Goal: Transaction & Acquisition: Register for event/course

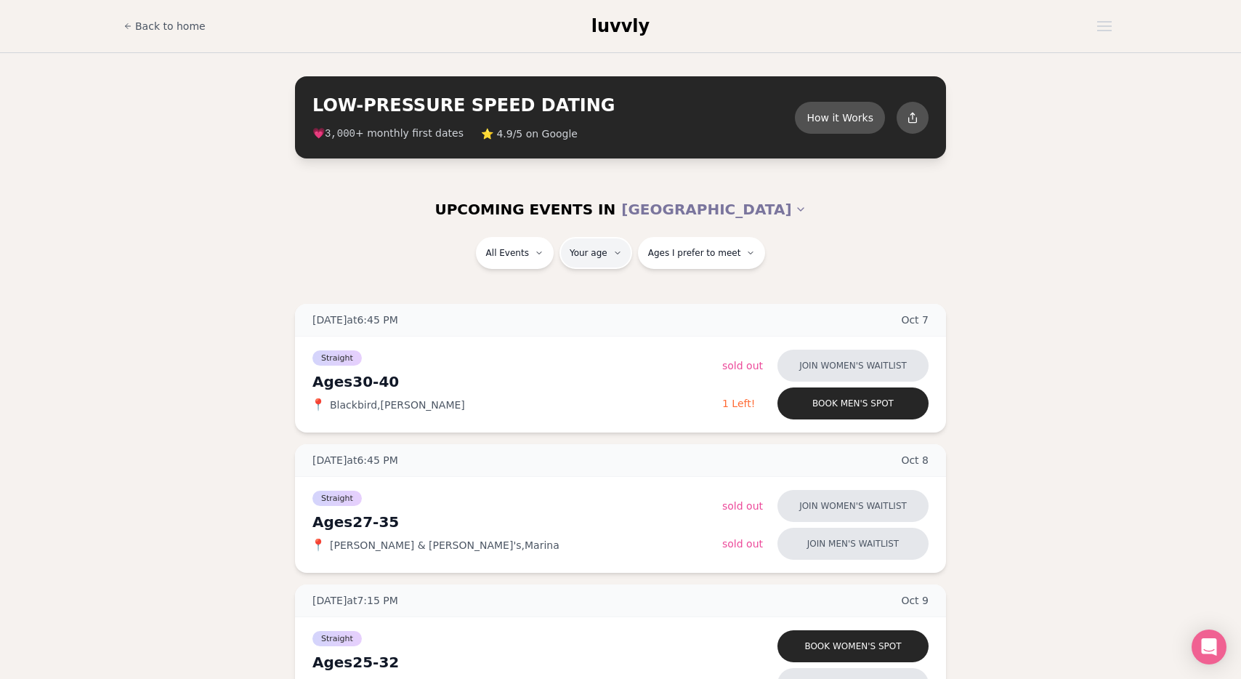
type input "**"
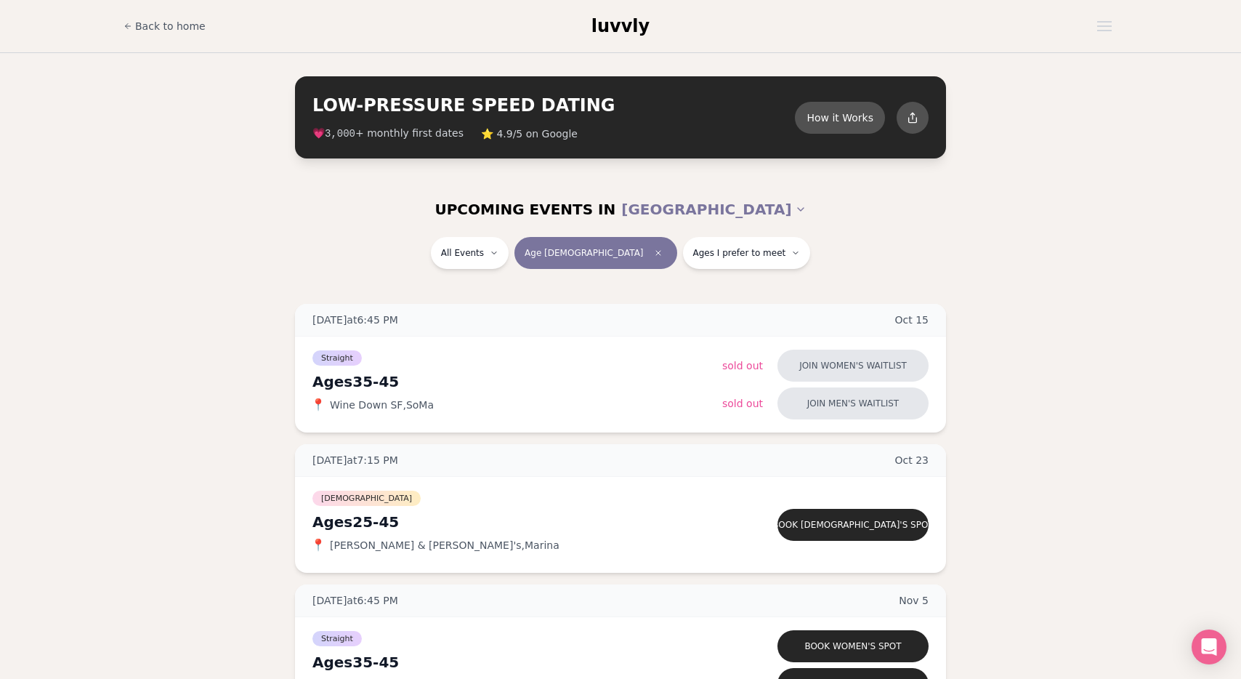
click at [696, 336] on div "Straight Ages [DEMOGRAPHIC_DATA] 📍 Wine Down SF , SoMa Join women's waitlist So…" at bounding box center [620, 384] width 651 height 96
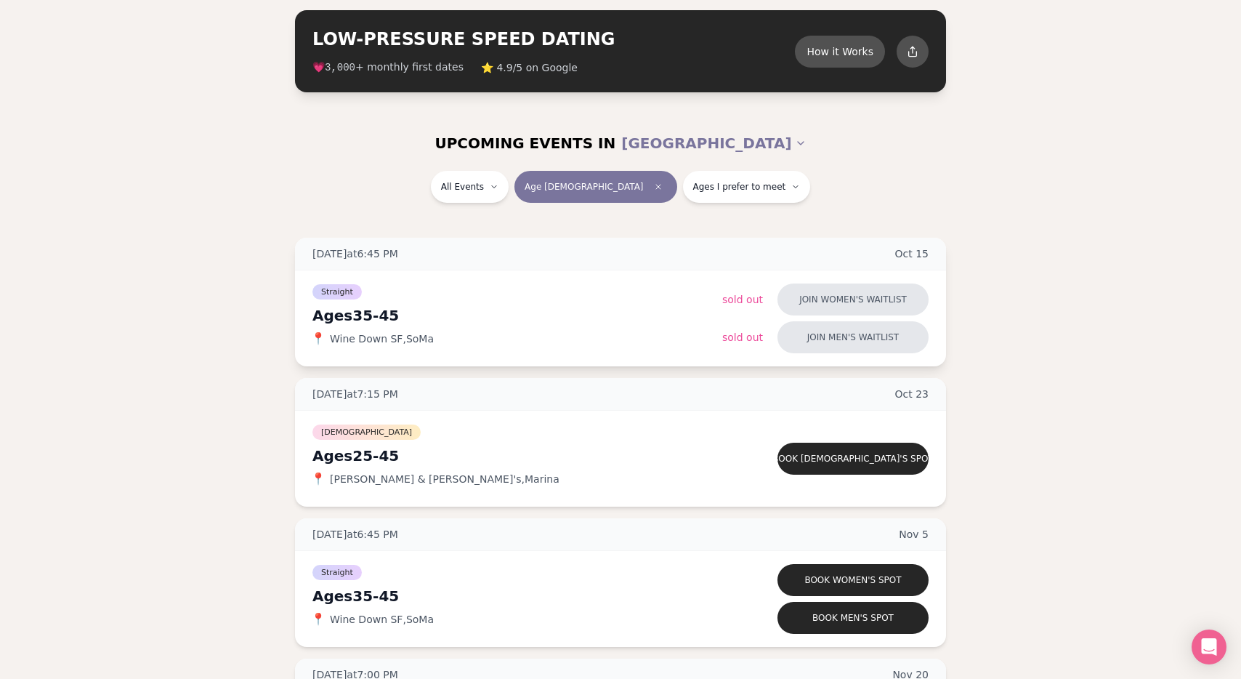
scroll to position [67, 0]
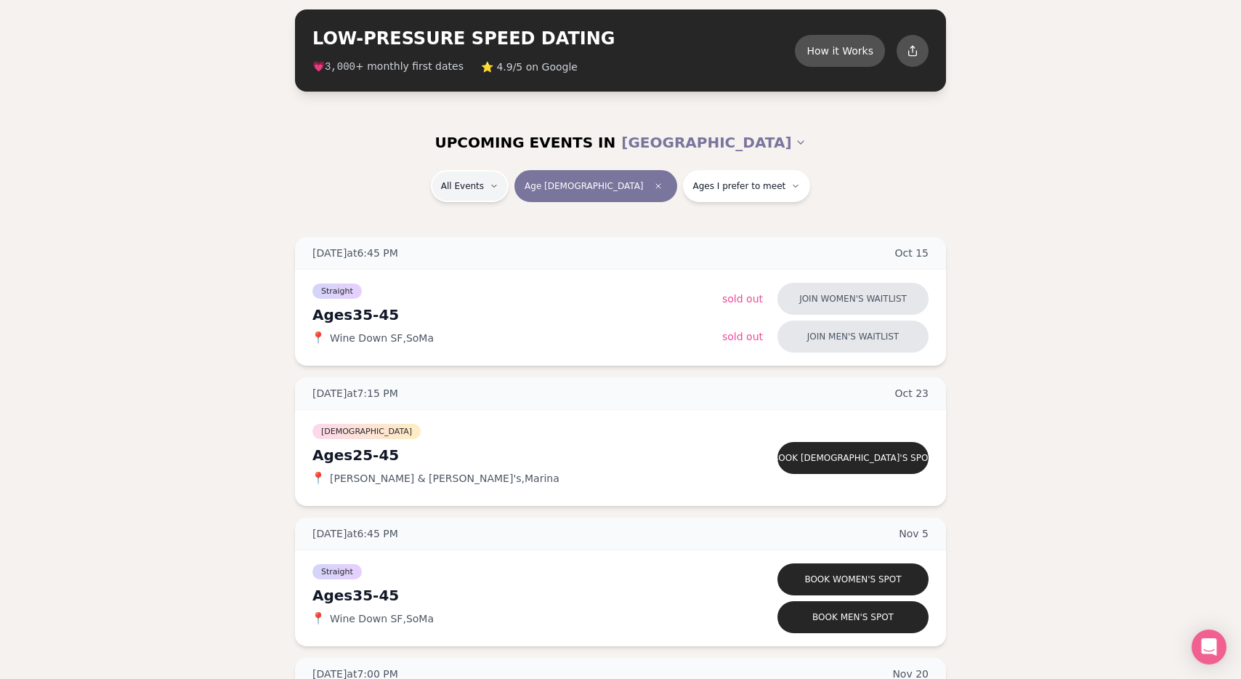
click at [546, 185] on html "Back to home luvvly LOW-PRESSURE SPEED DATING How it Works 💗 3,000 + monthly fi…" at bounding box center [620, 631] width 1241 height 1397
click at [530, 227] on div "Straight ( 4 )" at bounding box center [531, 224] width 138 height 32
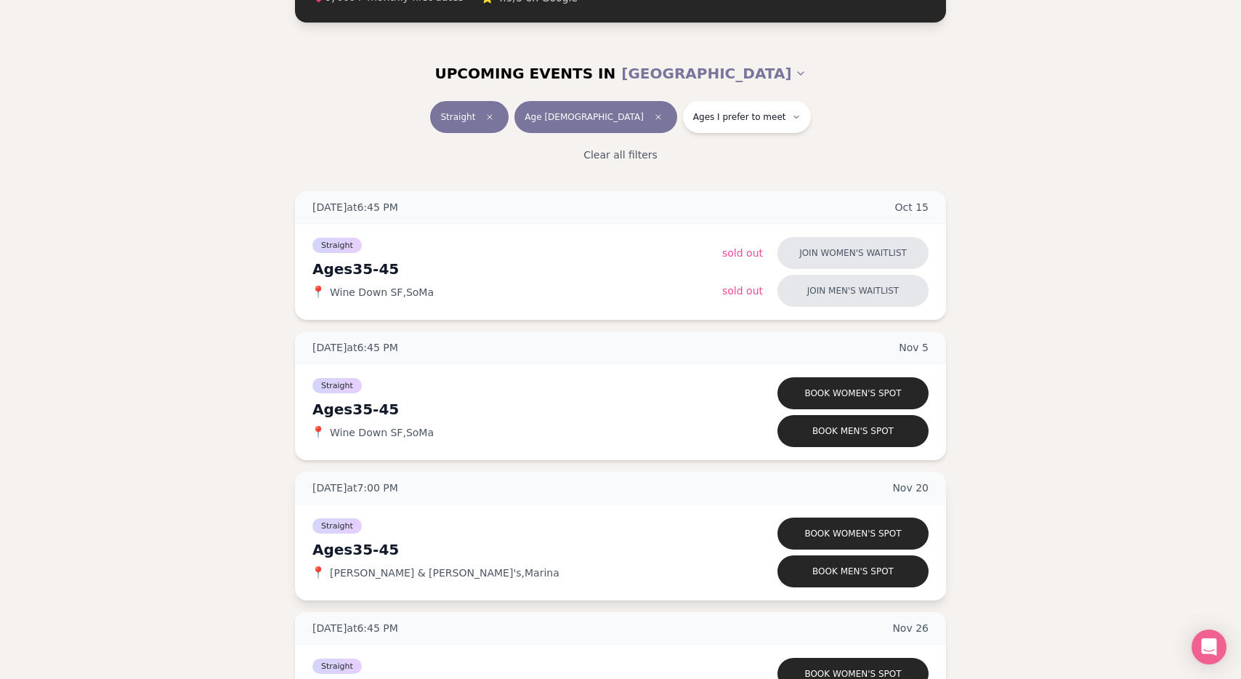
scroll to position [211, 0]
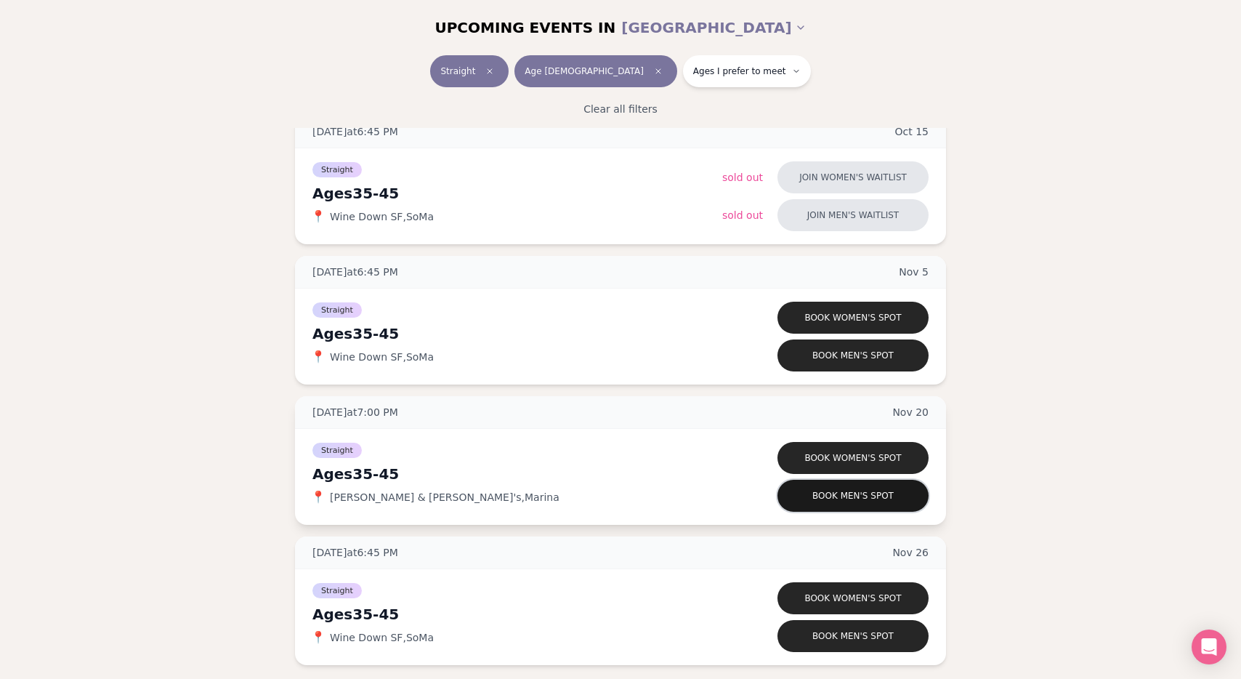
click at [820, 498] on button "Book men's spot" at bounding box center [853, 496] width 151 height 32
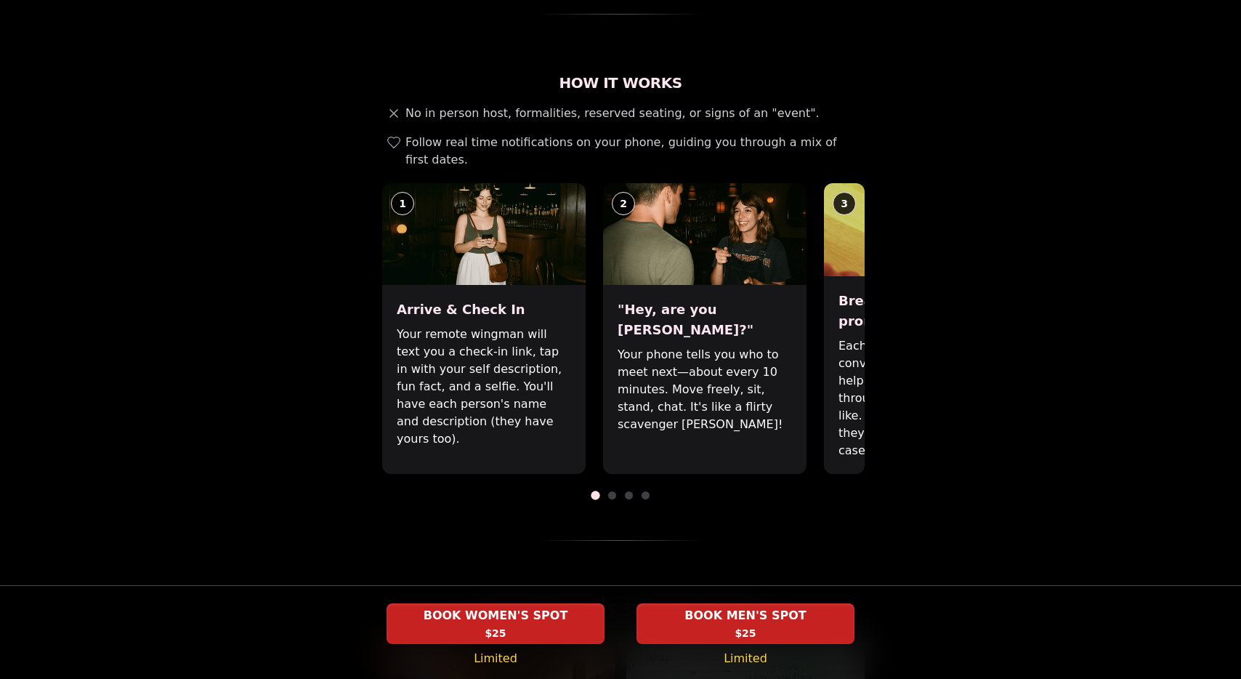
scroll to position [480, 0]
